Goal: Task Accomplishment & Management: Manage account settings

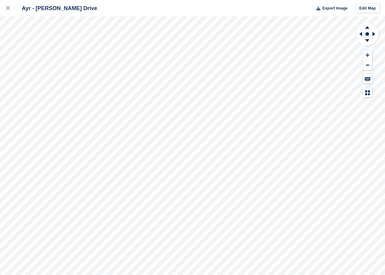
click at [65, 87] on div "Ayr - Whitfield Drive Export Image Edit Map" at bounding box center [192, 137] width 385 height 275
click at [9, 7] on icon at bounding box center [8, 8] width 4 height 4
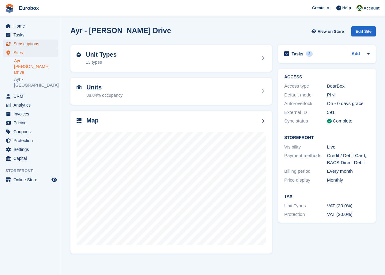
click at [31, 45] on span "Subscriptions" at bounding box center [31, 44] width 37 height 9
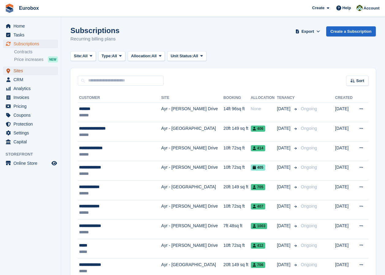
click at [24, 71] on span "Sites" at bounding box center [31, 70] width 37 height 9
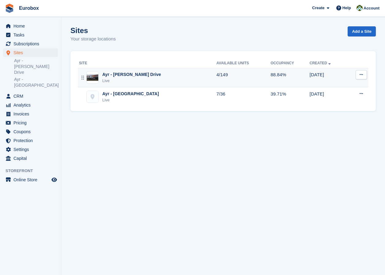
click at [132, 75] on div "Ayr - [PERSON_NAME] Drive" at bounding box center [131, 74] width 59 height 6
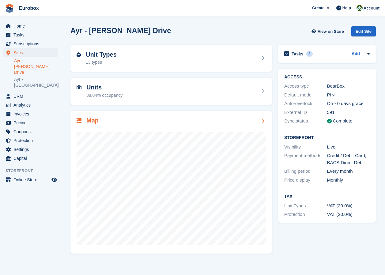
click at [263, 119] on icon at bounding box center [263, 121] width 6 height 5
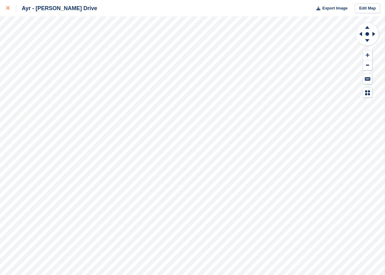
click at [8, 8] on icon at bounding box center [8, 8] width 4 height 4
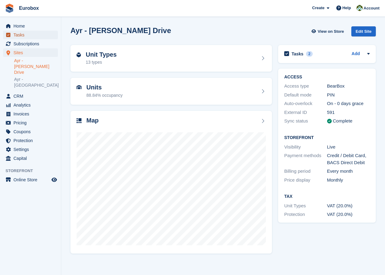
click at [15, 34] on span "Tasks" at bounding box center [31, 35] width 37 height 9
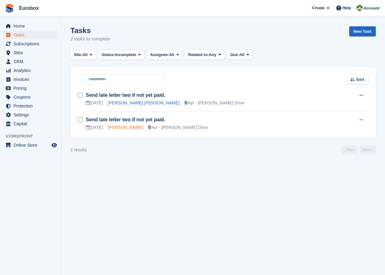
click at [116, 128] on link "McKinnon, Alan" at bounding box center [125, 127] width 35 height 5
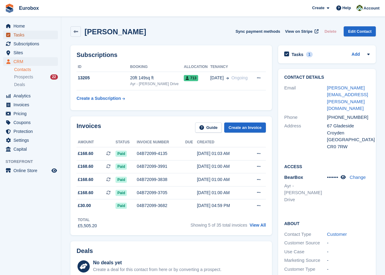
click at [21, 35] on span "Tasks" at bounding box center [31, 35] width 37 height 9
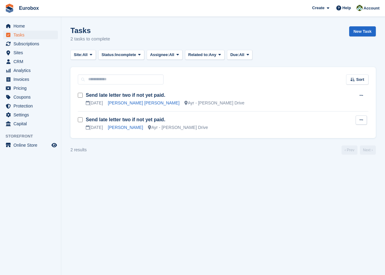
click at [358, 121] on button at bounding box center [361, 119] width 11 height 9
click at [328, 140] on p "Delete task" at bounding box center [337, 140] width 53 height 8
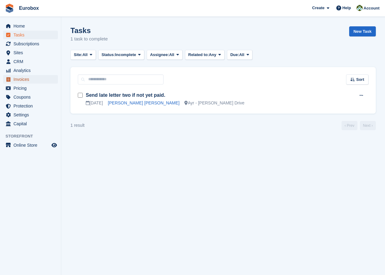
click at [24, 79] on span "Invoices" at bounding box center [31, 79] width 37 height 9
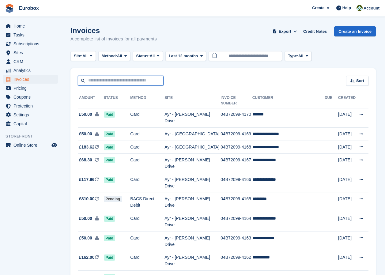
click at [118, 78] on input "text" at bounding box center [121, 81] width 86 height 10
type input "*****"
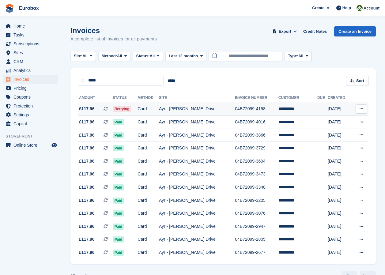
click at [178, 108] on td "Ayr - [PERSON_NAME] Drive" at bounding box center [197, 109] width 76 height 13
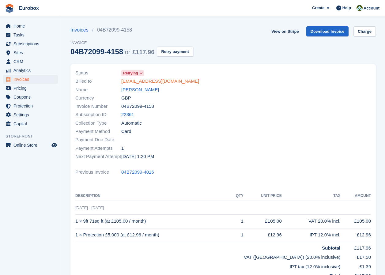
click at [136, 81] on link "merlilino@aol.com" at bounding box center [160, 81] width 78 height 7
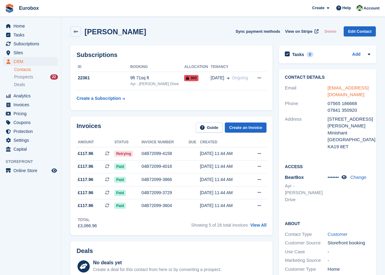
click at [349, 88] on link "merlilino@aol.com" at bounding box center [348, 91] width 41 height 12
click at [299, 54] on h2 "Tasks" at bounding box center [298, 55] width 12 height 6
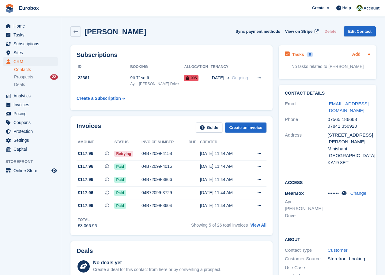
click at [354, 53] on link "Add" at bounding box center [356, 54] width 8 height 7
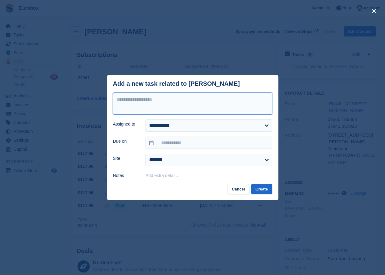
click at [141, 103] on textarea at bounding box center [192, 103] width 159 height 22
type textarea "**********"
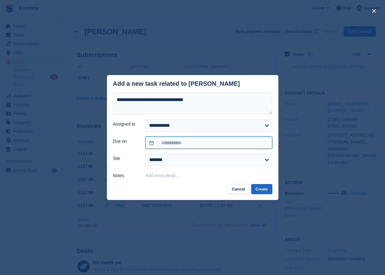
click at [188, 145] on input "text" at bounding box center [208, 143] width 126 height 12
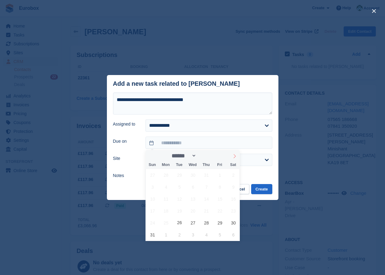
click at [232, 155] on span at bounding box center [234, 155] width 10 height 10
select select "*"
click at [166, 186] on span "8" at bounding box center [166, 187] width 12 height 12
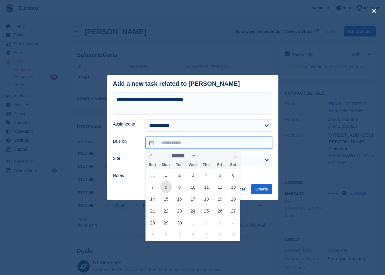
type input "**********"
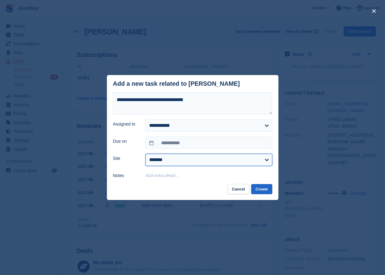
click at [191, 160] on select "**********" at bounding box center [208, 160] width 126 height 12
select select "***"
click at [145, 154] on select "**********" at bounding box center [208, 160] width 126 height 12
click at [261, 190] on button "Create" at bounding box center [261, 189] width 21 height 10
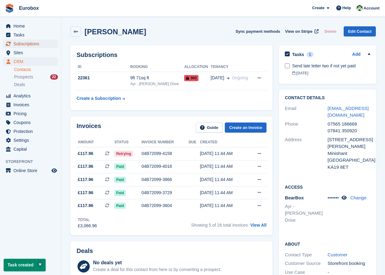
click at [31, 44] on span "Subscriptions" at bounding box center [31, 44] width 37 height 9
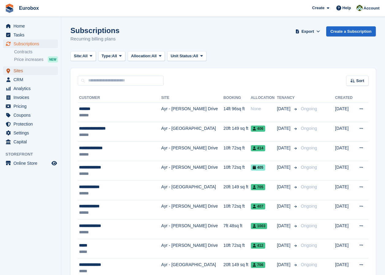
click at [18, 72] on span "Sites" at bounding box center [31, 70] width 37 height 9
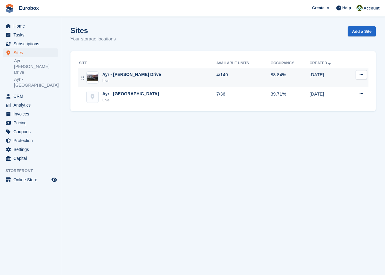
click at [131, 72] on div "Ayr - [PERSON_NAME] Drive" at bounding box center [131, 74] width 59 height 6
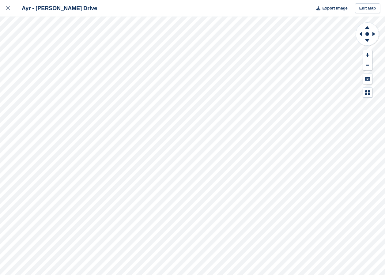
click at [68, 45] on div "Ayr - [PERSON_NAME] Drive Export Image Edit Map" at bounding box center [192, 137] width 385 height 275
